Goal: Transaction & Acquisition: Book appointment/travel/reservation

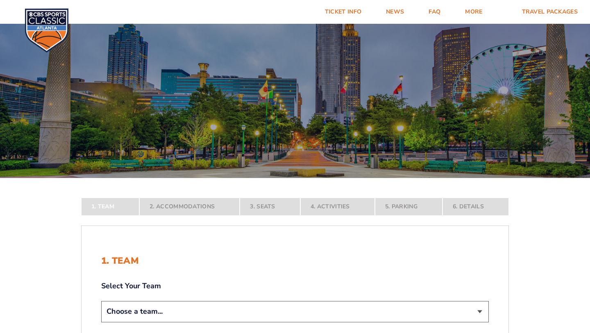
click at [538, 225] on form "[US_STATE] [US_STATE] Travel Package [US_STATE][GEOGRAPHIC_DATA] [US_STATE] Sta…" at bounding box center [295, 243] width 590 height 486
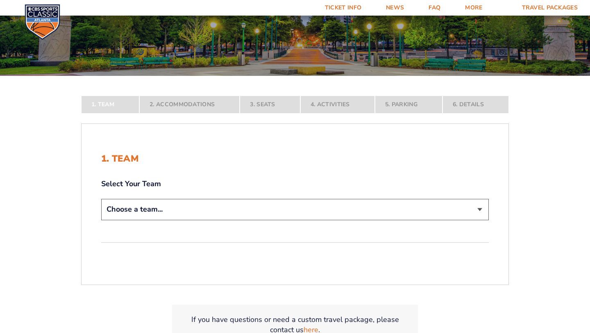
scroll to position [115, 0]
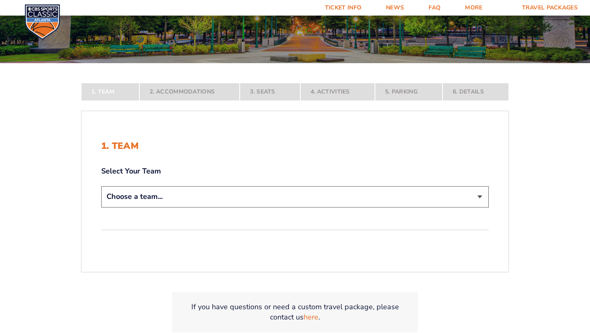
click at [483, 195] on select "Choose a team... [US_STATE] Wildcats [US_STATE] State Buckeyes [US_STATE] Tar H…" at bounding box center [295, 196] width 388 height 21
select select "12757"
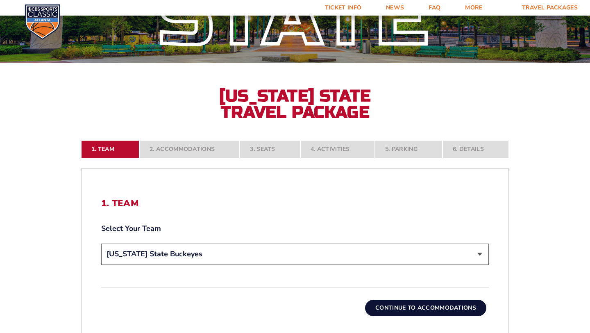
click at [458, 306] on button "Continue To Accommodations" at bounding box center [425, 308] width 121 height 16
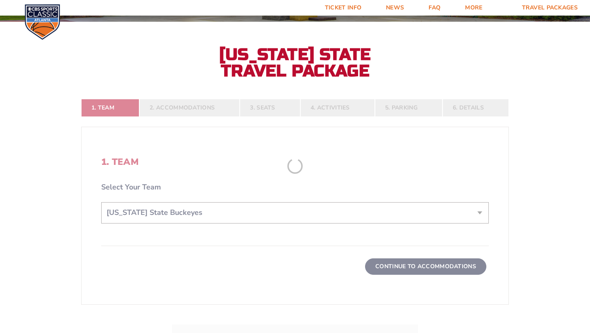
scroll to position [157, 0]
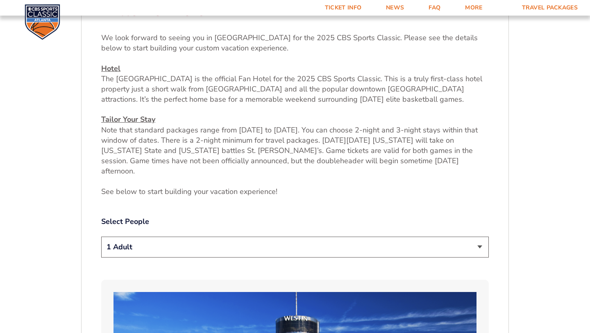
scroll to position [321, 0]
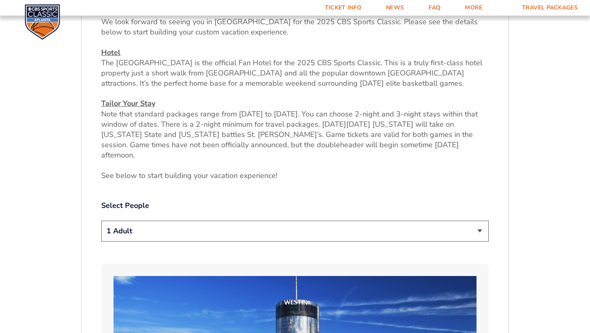
click at [482, 223] on select "1 Adult 2 Adults 3 Adults 4 Adults 2 Adults + 1 Child 2 Adults + 2 Children 2 A…" at bounding box center [295, 231] width 388 height 21
select select "2 Adults"
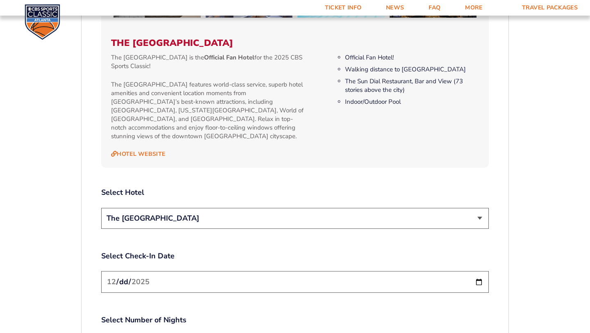
scroll to position [876, 0]
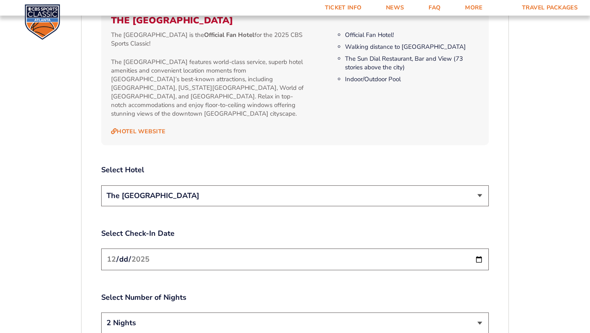
click at [480, 185] on select "The [GEOGRAPHIC_DATA]" at bounding box center [295, 195] width 388 height 21
select select "12961"
click at [404, 312] on select "2 Nights 3 Nights" at bounding box center [295, 322] width 388 height 21
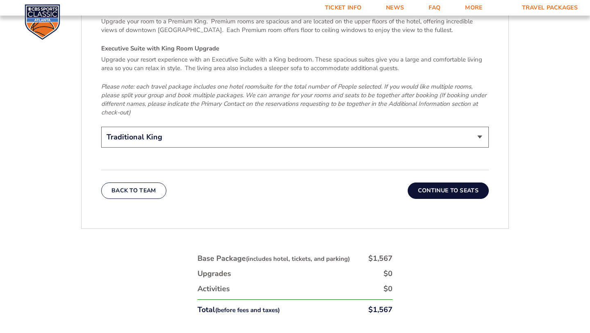
scroll to position [1319, 0]
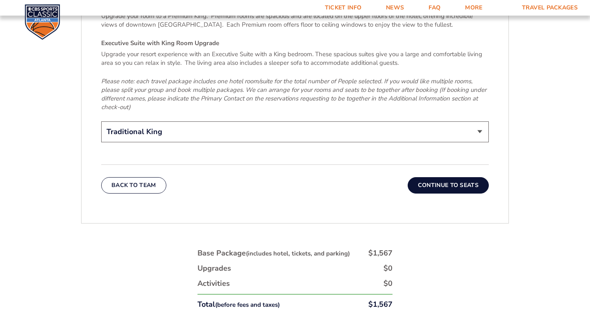
click at [481, 121] on select "Traditional King Traditional with 2 Queen Beds Upgrade (+$45 per night) Premium…" at bounding box center [295, 131] width 388 height 21
select select "Traditional with 2 Queen Beds Upgrade"
click at [454, 177] on button "Continue To Seats" at bounding box center [448, 185] width 81 height 16
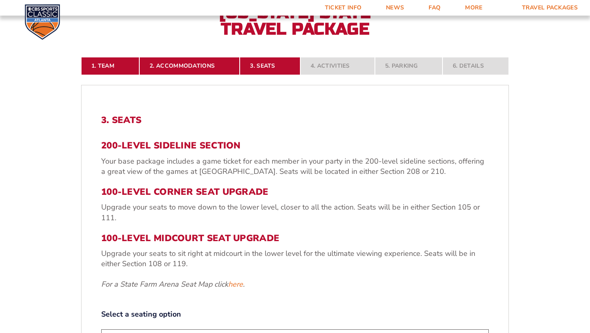
scroll to position [157, 0]
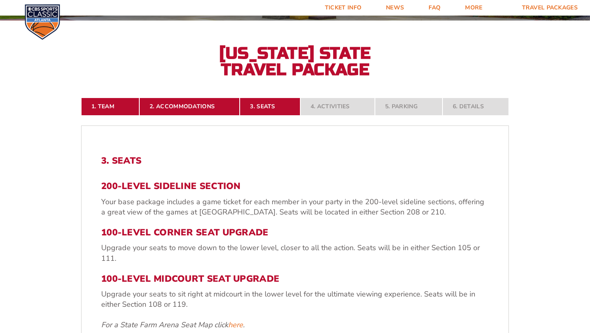
click at [543, 169] on form "[US_STATE] [US_STATE] Travel Package [US_STATE][GEOGRAPHIC_DATA] [US_STATE] Sta…" at bounding box center [295, 255] width 590 height 824
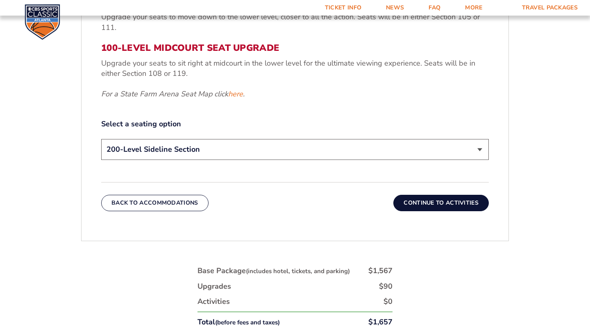
scroll to position [387, 0]
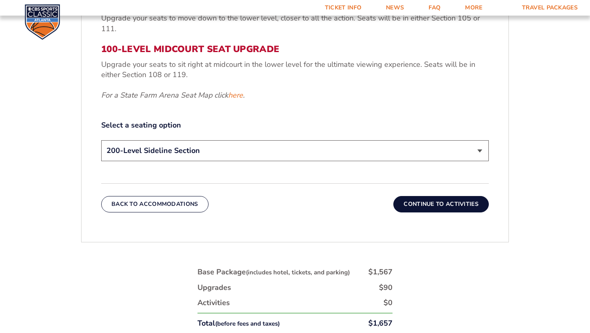
click at [479, 150] on select "200-Level Sideline Section 100-Level Corner Seat Upgrade (+$120 per person) 100…" at bounding box center [295, 150] width 388 height 21
select select "100-Level Corner Seat Upgrade"
click at [454, 201] on button "Continue To Activities" at bounding box center [442, 204] width 96 height 16
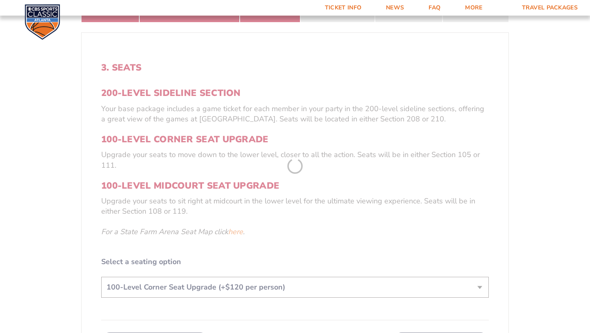
scroll to position [157, 0]
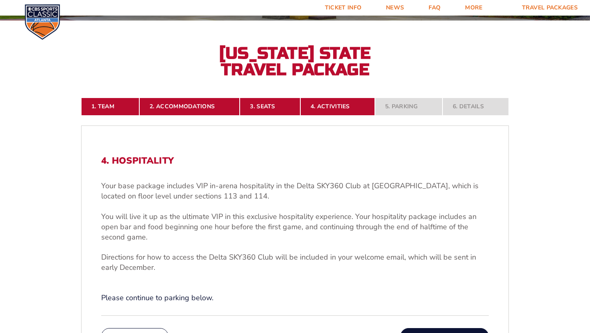
click at [548, 191] on form "[US_STATE] [US_STATE] Travel Package [US_STATE][GEOGRAPHIC_DATA] [US_STATE] Sta…" at bounding box center [295, 206] width 590 height 727
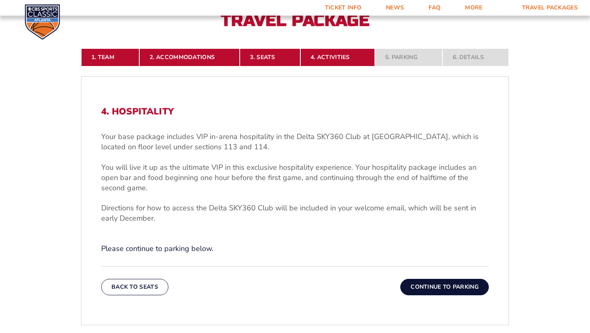
scroll to position [223, 0]
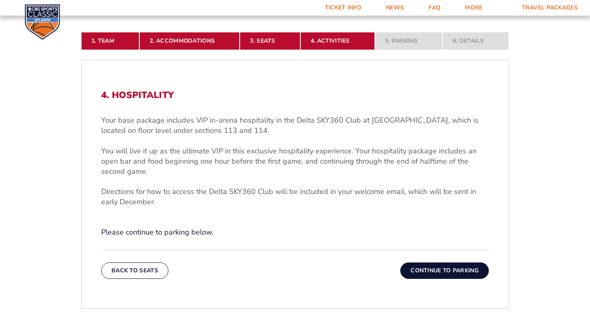
click at [475, 269] on button "Continue To Parking" at bounding box center [445, 270] width 89 height 16
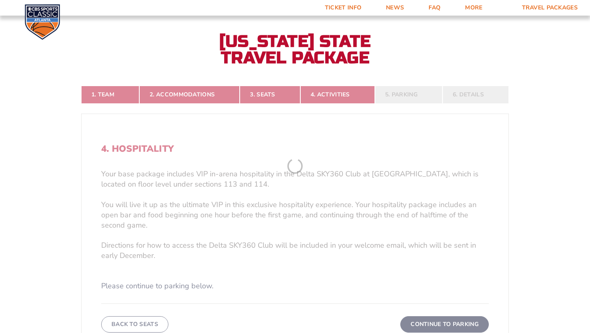
scroll to position [157, 0]
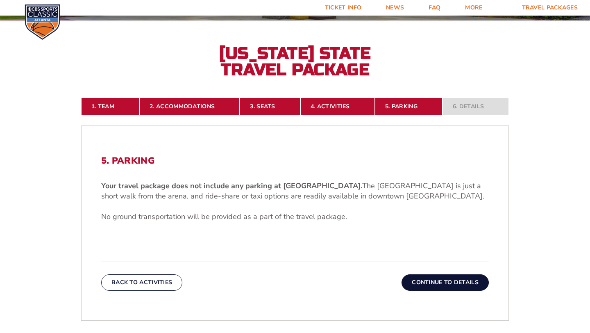
click at [463, 281] on button "Continue To Details" at bounding box center [445, 282] width 87 height 16
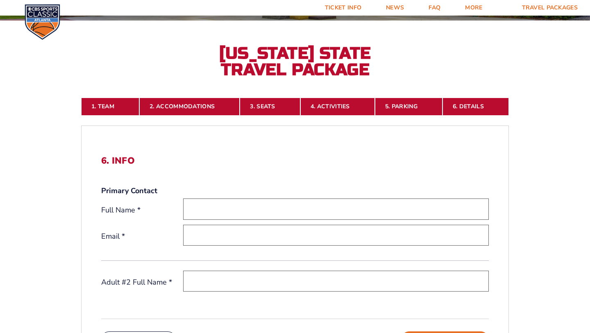
click at [567, 237] on form "[US_STATE] [US_STATE] Travel Package [US_STATE][GEOGRAPHIC_DATA] [US_STATE] Sta…" at bounding box center [295, 208] width 590 height 730
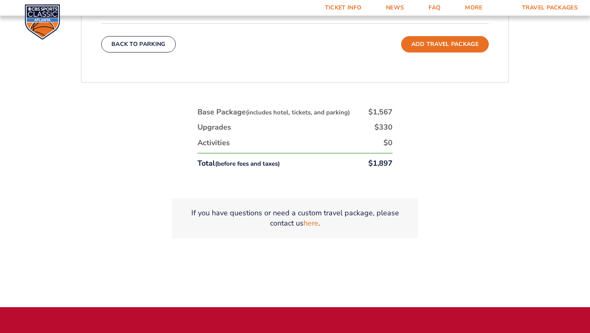
scroll to position [436, 0]
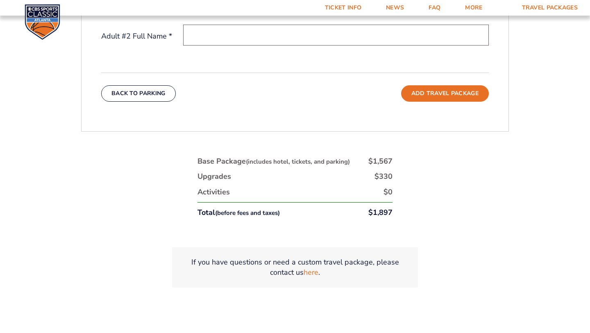
scroll to position [0, 0]
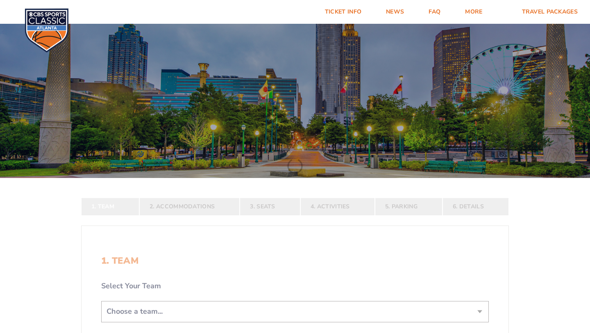
click at [562, 218] on form "[US_STATE] [US_STATE] Travel Package [US_STATE][GEOGRAPHIC_DATA] [US_STATE] Sta…" at bounding box center [295, 243] width 590 height 486
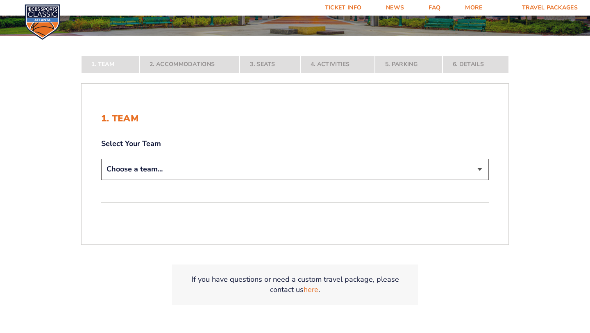
scroll to position [148, 0]
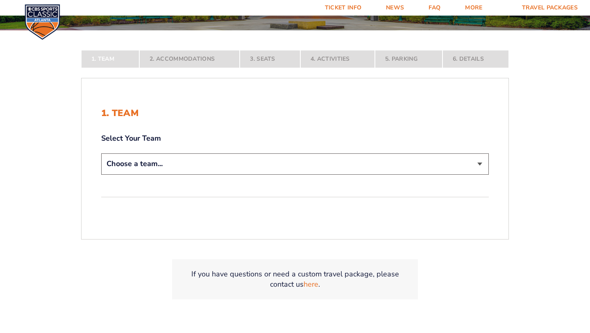
click at [482, 164] on select "Choose a team... [US_STATE] Wildcats [US_STATE] State Buckeyes [US_STATE] Tar H…" at bounding box center [295, 163] width 388 height 21
select select "20108"
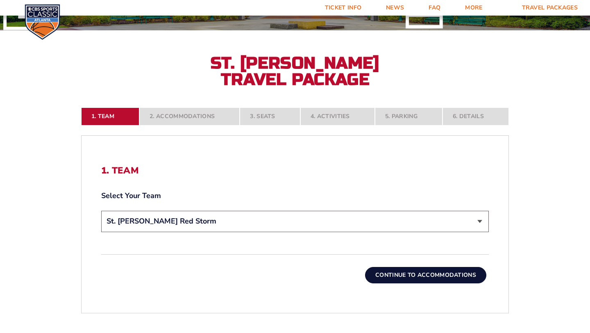
click at [551, 192] on form "[US_STATE] [US_STATE] Travel Package [US_STATE][GEOGRAPHIC_DATA] [US_STATE] Sta…" at bounding box center [295, 132] width 590 height 560
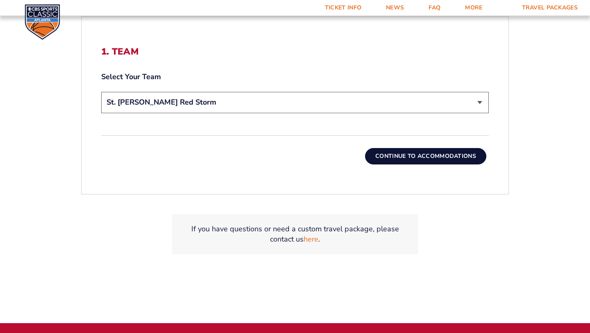
scroll to position [279, 0]
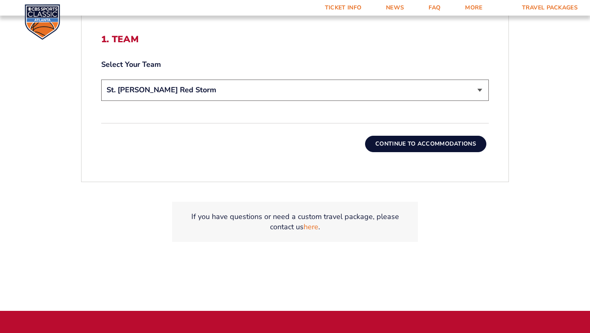
click at [428, 141] on button "Continue To Accommodations" at bounding box center [425, 144] width 121 height 16
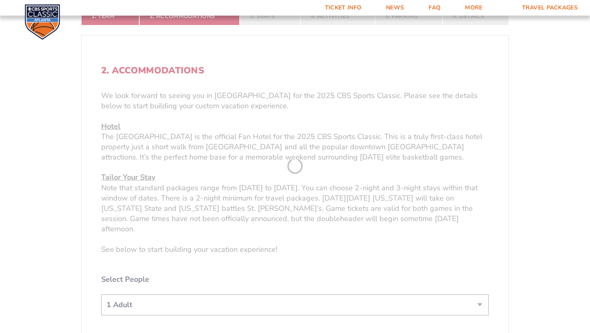
scroll to position [157, 0]
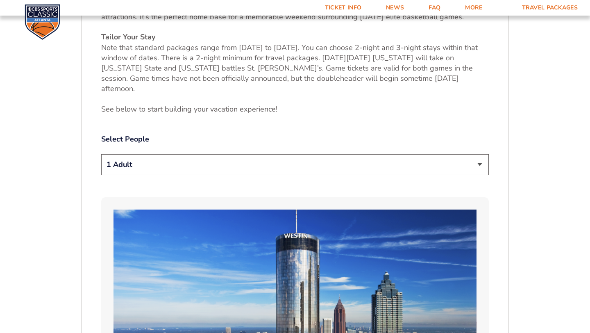
scroll to position [403, 0]
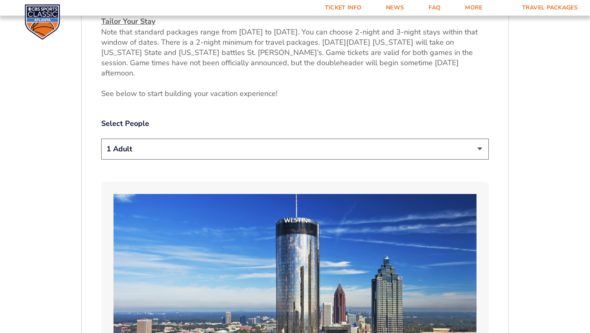
click at [478, 139] on select "1 Adult 2 Adults 3 Adults 4 Adults 2 Adults + 1 Child 2 Adults + 2 Children 2 A…" at bounding box center [295, 149] width 388 height 21
select select "2 Adults"
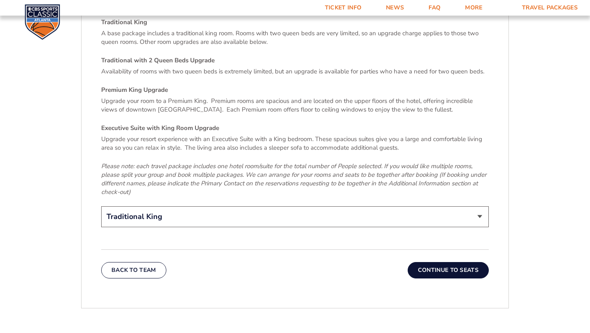
scroll to position [1272, 0]
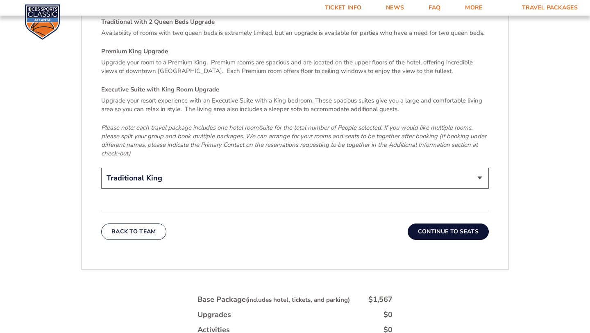
click at [479, 168] on select "Traditional King Traditional with 2 Queen Beds Upgrade (+$45 per night) Premium…" at bounding box center [295, 178] width 388 height 21
select select "Traditional with 2 Queen Beds Upgrade"
click at [454, 223] on button "Continue To Seats" at bounding box center [448, 231] width 81 height 16
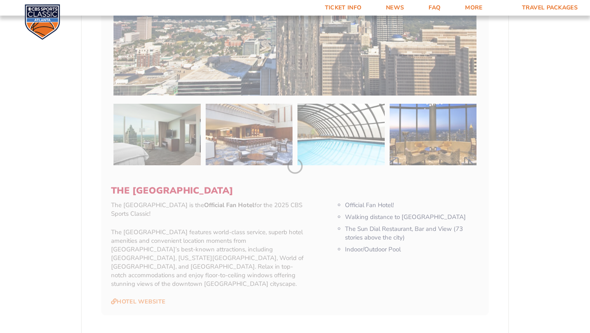
scroll to position [157, 0]
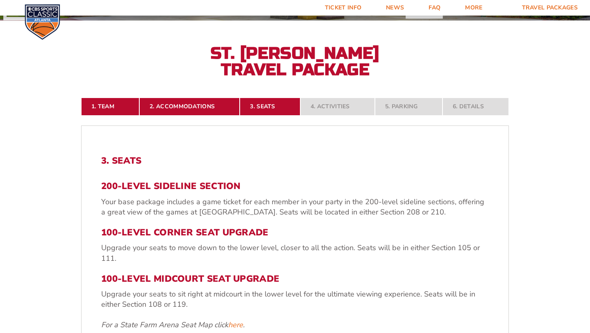
click at [546, 178] on form "[US_STATE] [US_STATE] Travel Package [US_STATE][GEOGRAPHIC_DATA] [US_STATE] Sta…" at bounding box center [295, 255] width 590 height 824
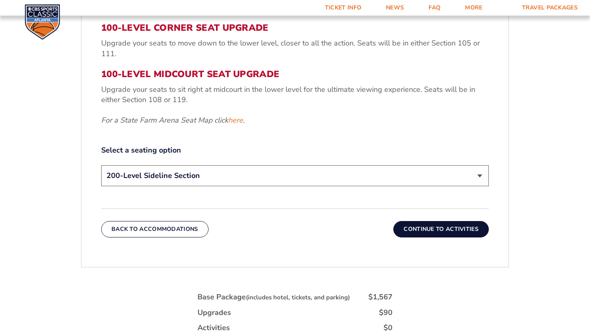
scroll to position [367, 0]
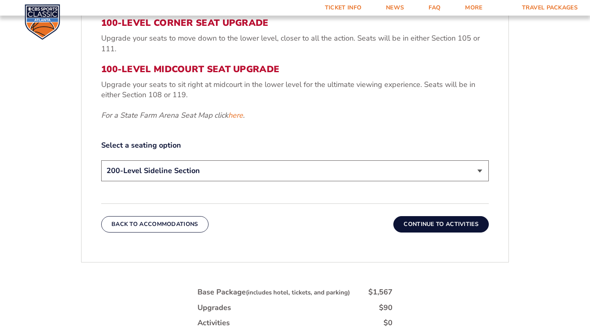
click at [480, 172] on select "200-Level Sideline Section 100-Level Corner Seat Upgrade (+$120 per person) 100…" at bounding box center [295, 170] width 388 height 21
select select "100-Level Corner Seat Upgrade"
click at [456, 226] on button "Continue To Activities" at bounding box center [442, 224] width 96 height 16
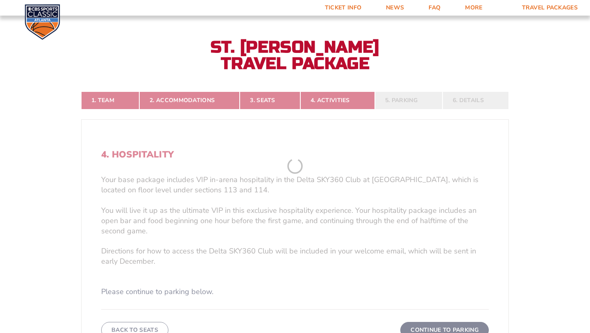
scroll to position [157, 0]
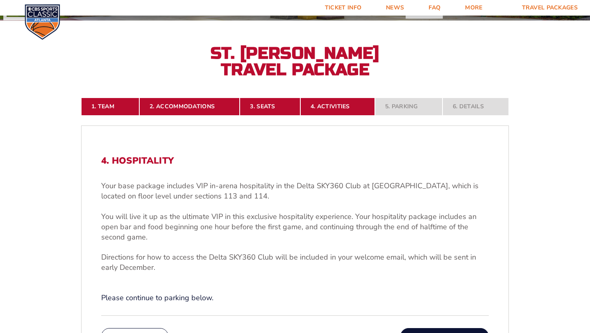
click at [574, 142] on form "[US_STATE] [US_STATE] Travel Package [US_STATE][GEOGRAPHIC_DATA] [US_STATE] Sta…" at bounding box center [295, 206] width 590 height 727
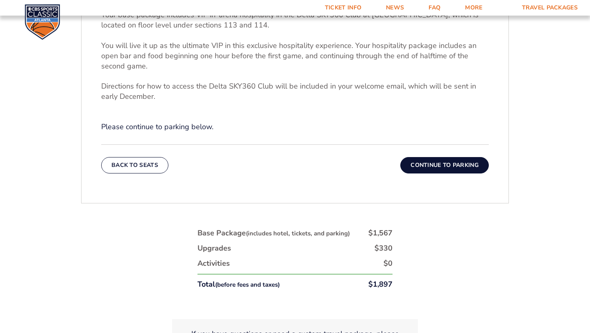
scroll to position [312, 0]
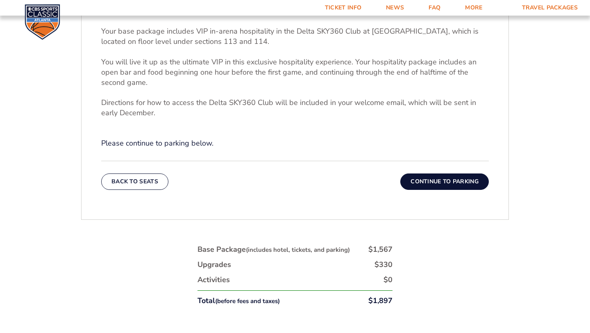
click at [462, 181] on button "Continue To Parking" at bounding box center [445, 181] width 89 height 16
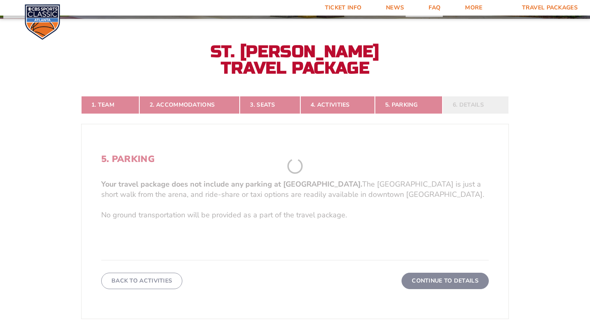
scroll to position [157, 0]
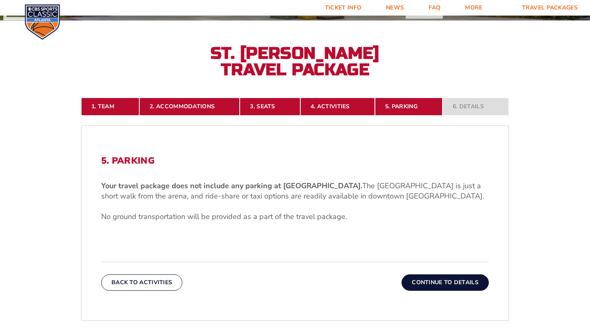
click at [554, 203] on form "[US_STATE] [US_STATE] Travel Package [US_STATE][GEOGRAPHIC_DATA] [US_STATE] Sta…" at bounding box center [295, 179] width 590 height 673
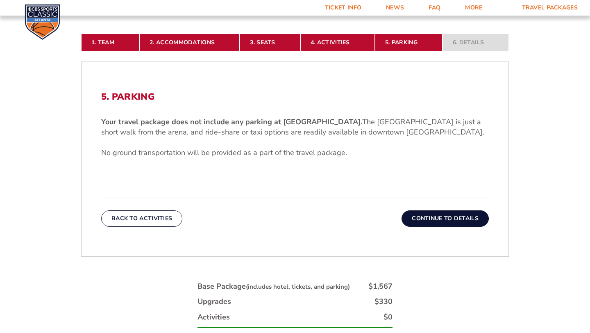
scroll to position [219, 0]
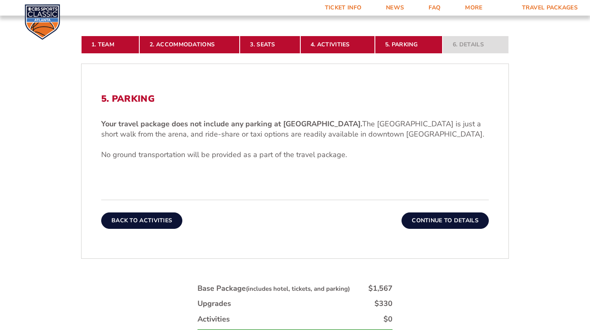
click at [163, 220] on button "Back To Activities" at bounding box center [141, 220] width 81 height 16
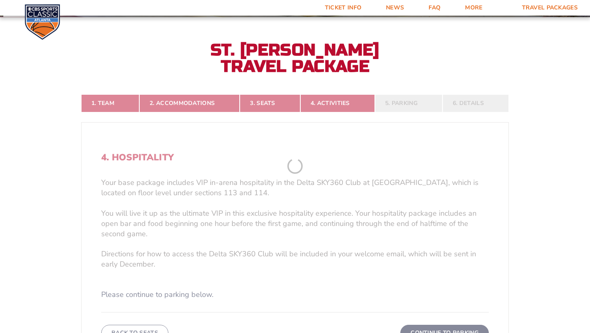
scroll to position [157, 0]
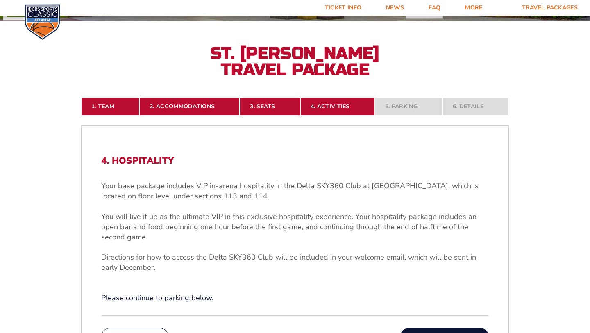
click at [551, 188] on form "[US_STATE] [US_STATE] Travel Package [US_STATE][GEOGRAPHIC_DATA] [US_STATE] Sta…" at bounding box center [295, 206] width 590 height 727
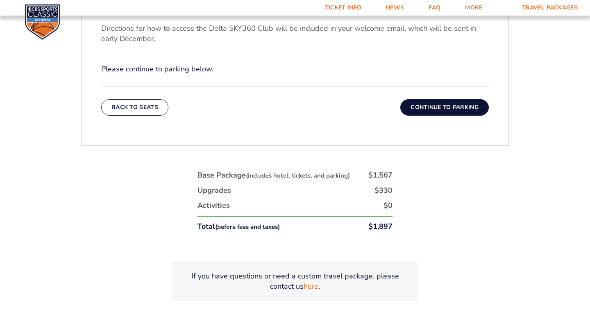
scroll to position [387, 0]
